Goal: Navigation & Orientation: Find specific page/section

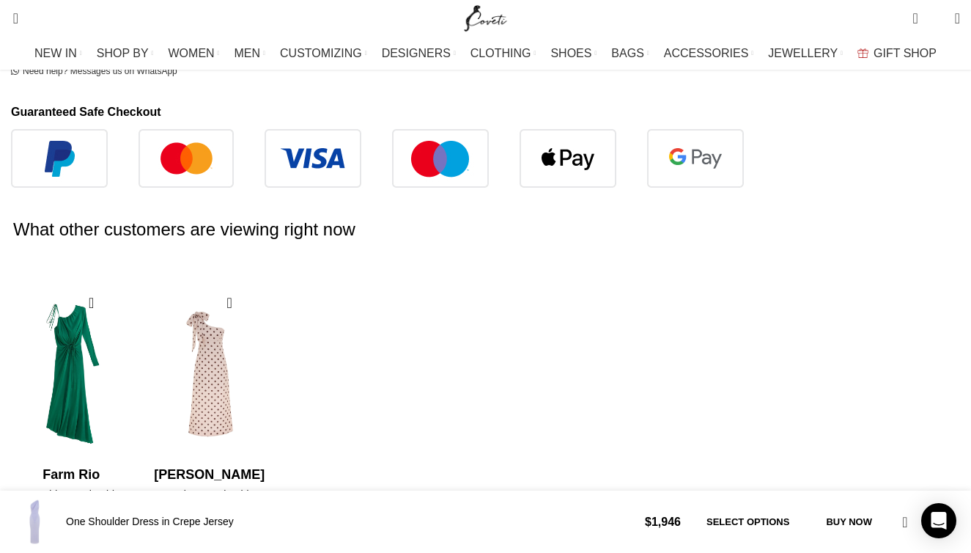
scroll to position [0, 155]
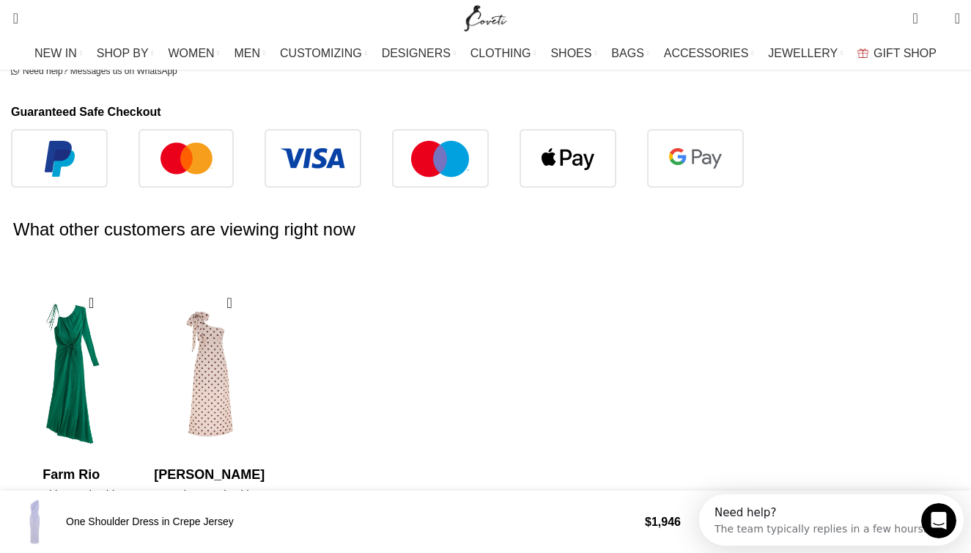
scroll to position [0, 0]
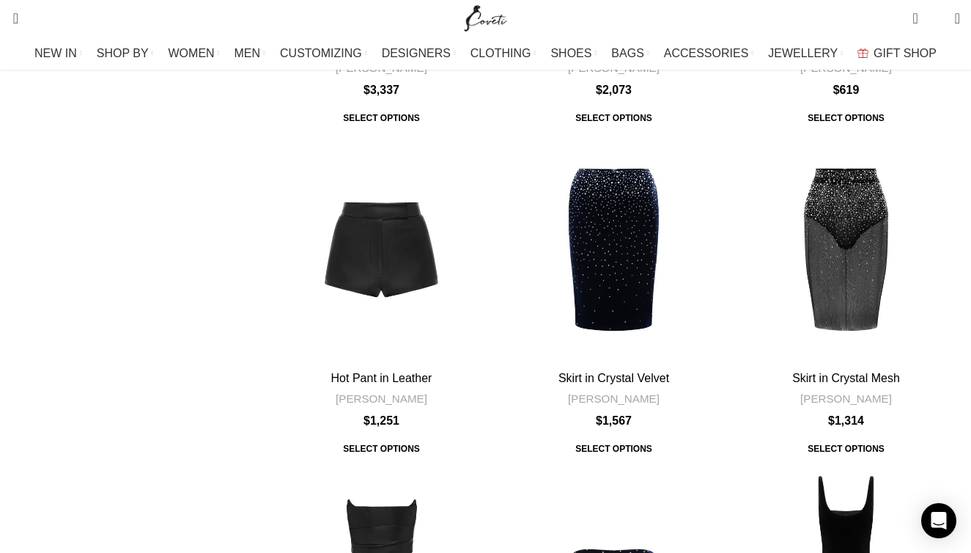
scroll to position [5113, 0]
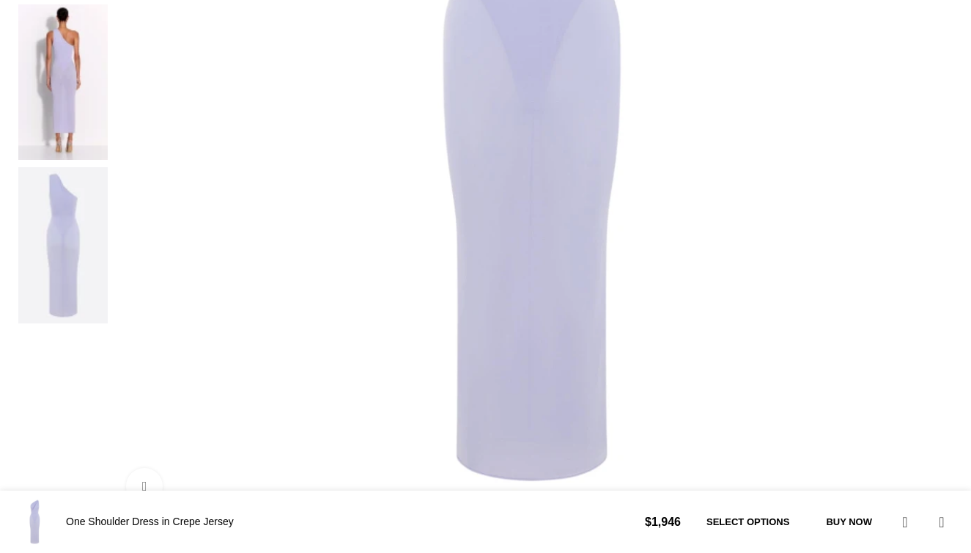
scroll to position [657, 0]
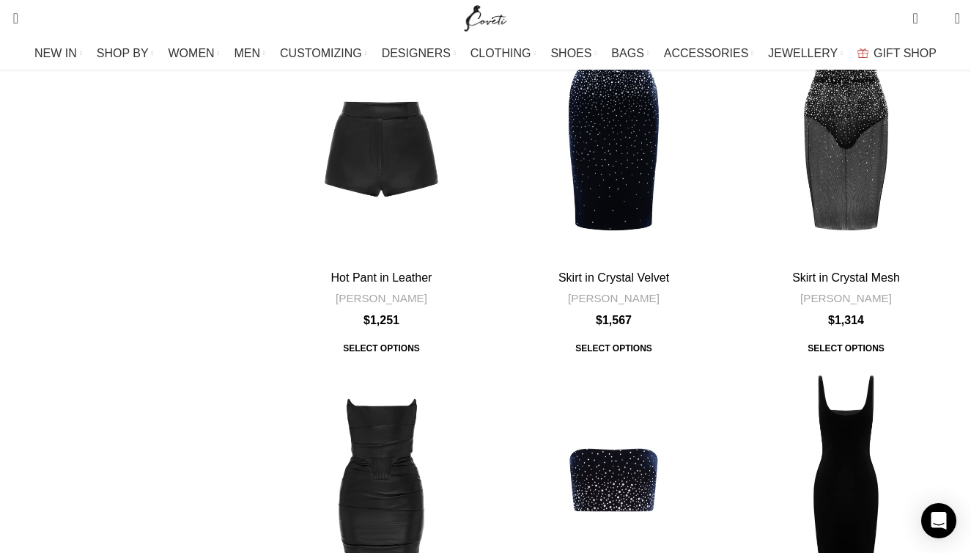
scroll to position [5050, 0]
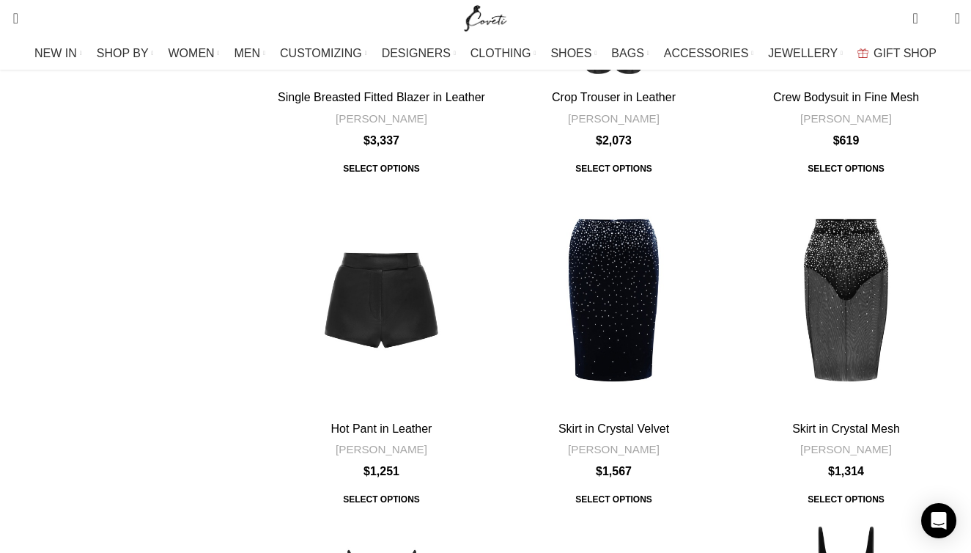
scroll to position [4907, 0]
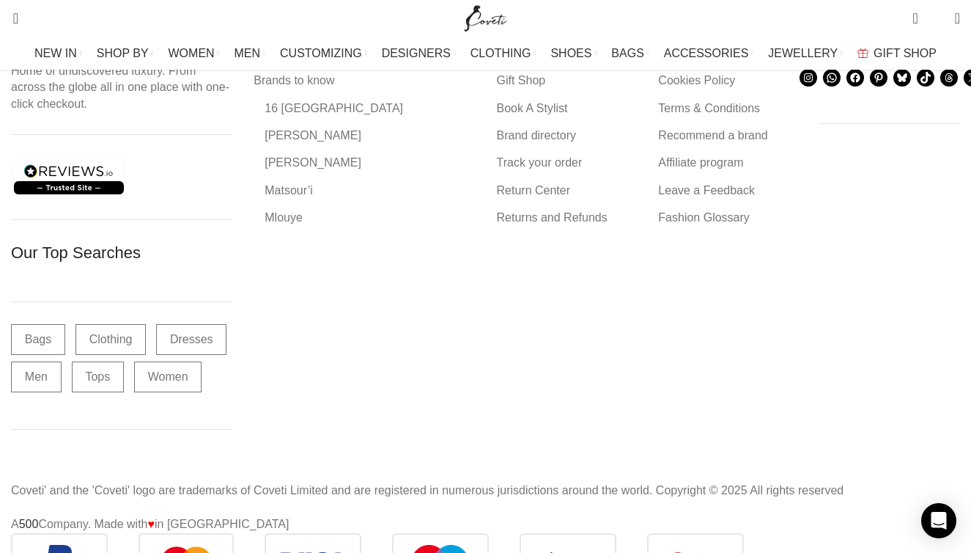
scroll to position [389, 0]
